Goal: Task Accomplishment & Management: Use online tool/utility

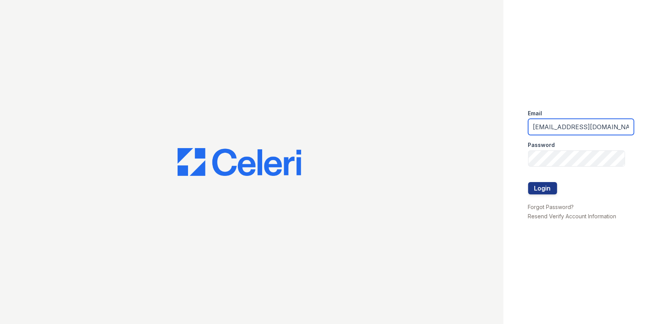
drag, startPoint x: 600, startPoint y: 133, endPoint x: 501, endPoint y: 124, distance: 99.7
click at [501, 124] on div "Email arrivelex@trinity-pm.com Password Login Forgot Password? Resend Verify Ac…" at bounding box center [335, 162] width 671 height 324
type input "m"
type input "mflowers@trinity-pm.com"
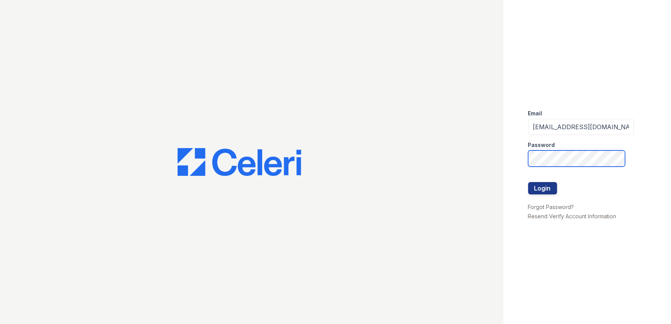
click at [470, 147] on div "Email mflowers@trinity-pm.com Password Login Forgot Password? Resend Verify Acc…" at bounding box center [335, 162] width 671 height 324
click at [528, 182] on button "Login" at bounding box center [542, 188] width 29 height 12
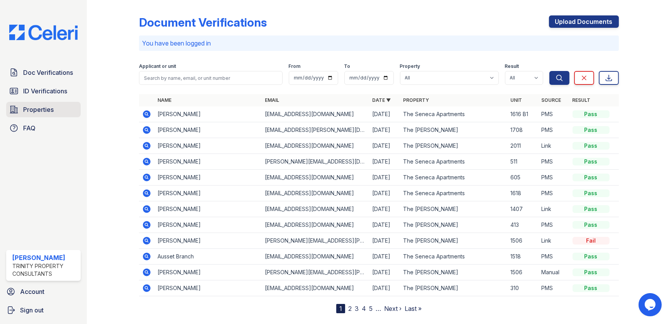
click at [56, 104] on link "Properties" at bounding box center [43, 109] width 75 height 15
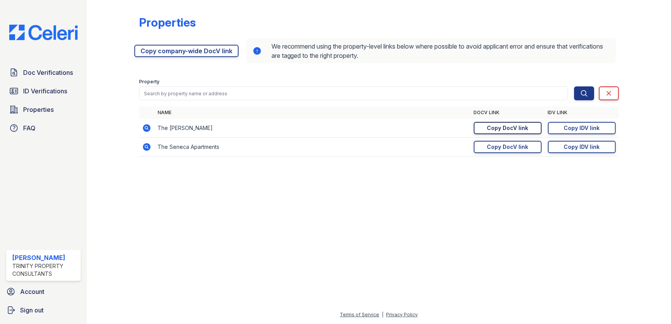
click at [511, 126] on div "Copy DocV link" at bounding box center [507, 128] width 41 height 8
